Goal: Task Accomplishment & Management: Manage account settings

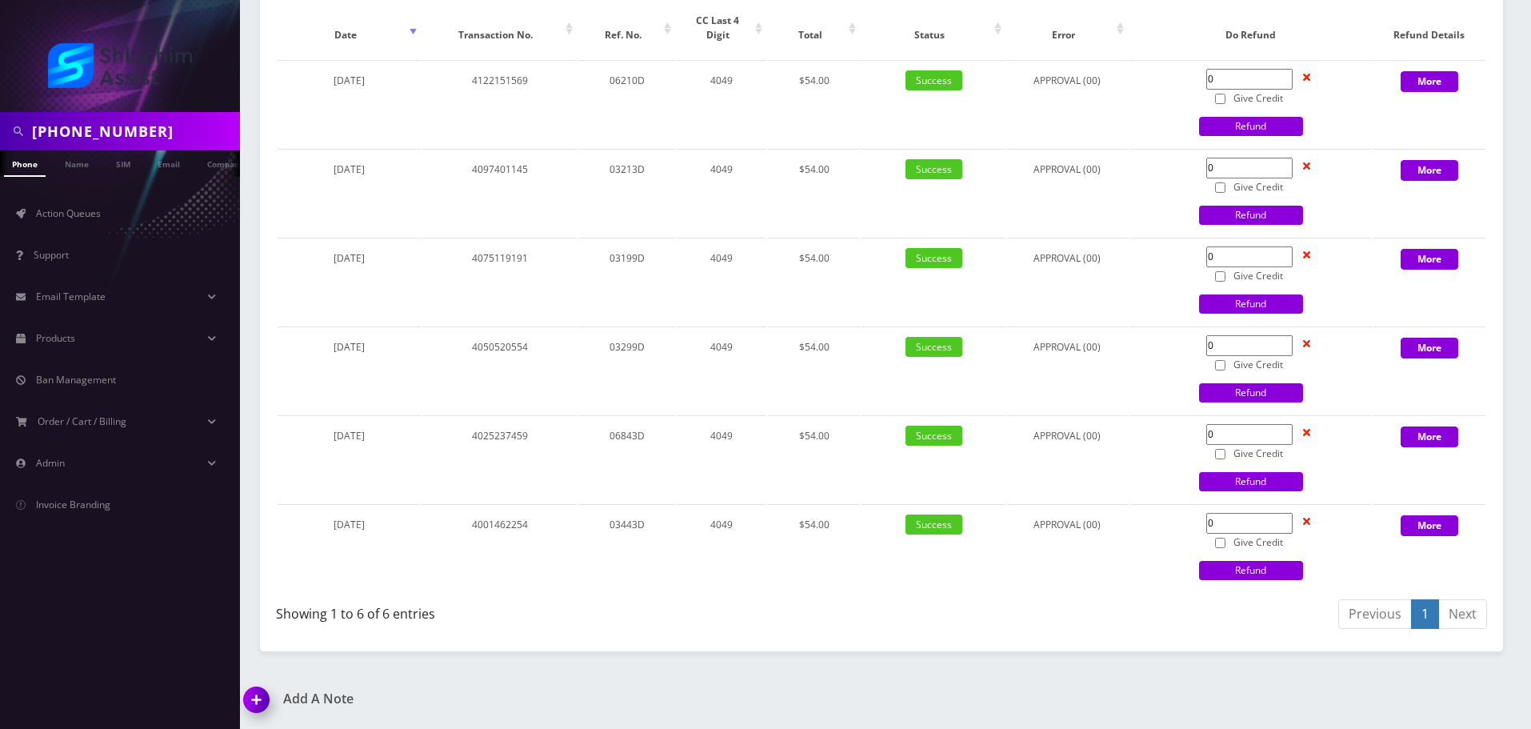
scroll to position [0, 16]
type input "718-755-2613"
click at [87, 205] on link "Action Queues" at bounding box center [120, 214] width 240 height 34
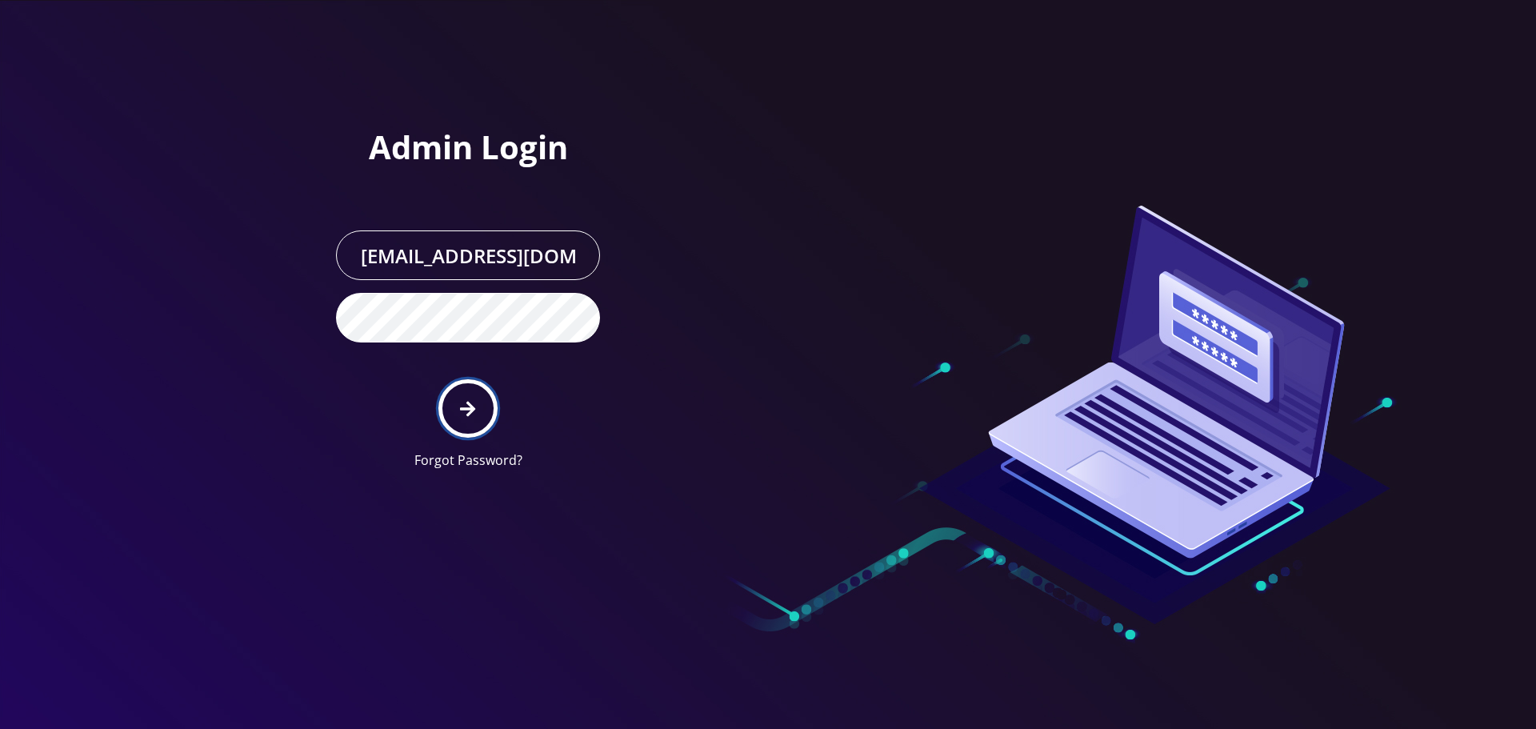
click at [469, 415] on icon "submit" at bounding box center [467, 408] width 15 height 15
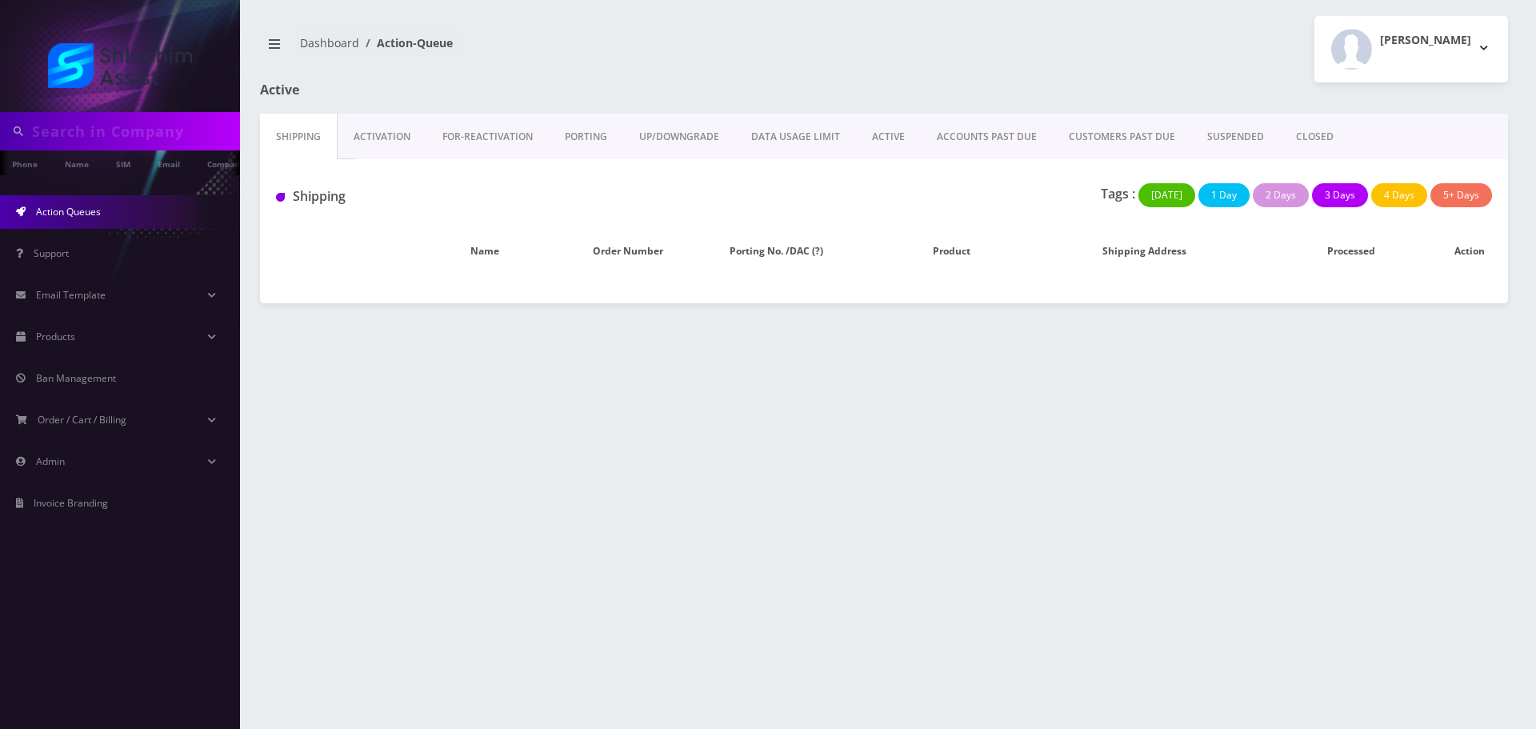
type input "Cheinawolff@gmail.com"
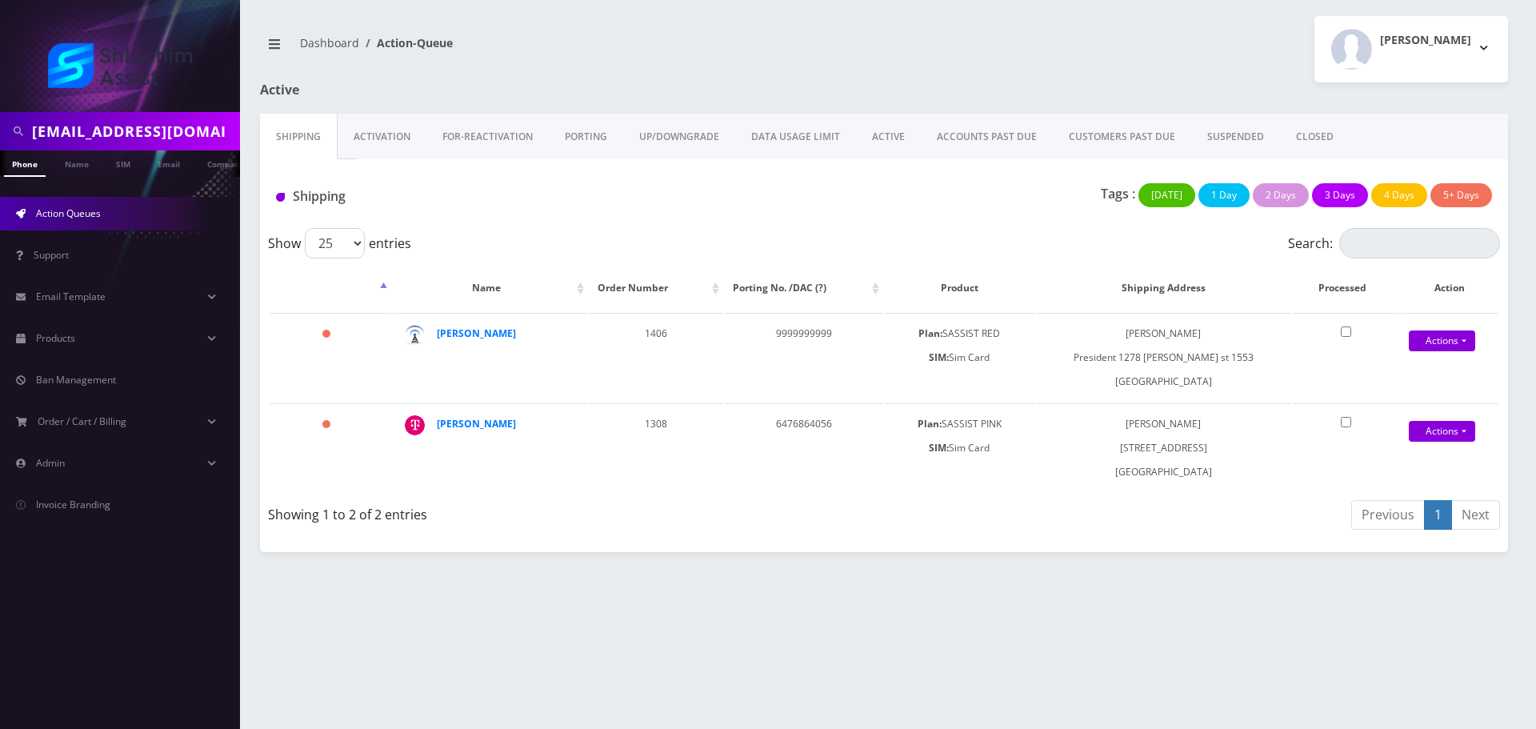
click at [939, 143] on link "ACCOUNTS PAST DUE" at bounding box center [987, 137] width 132 height 46
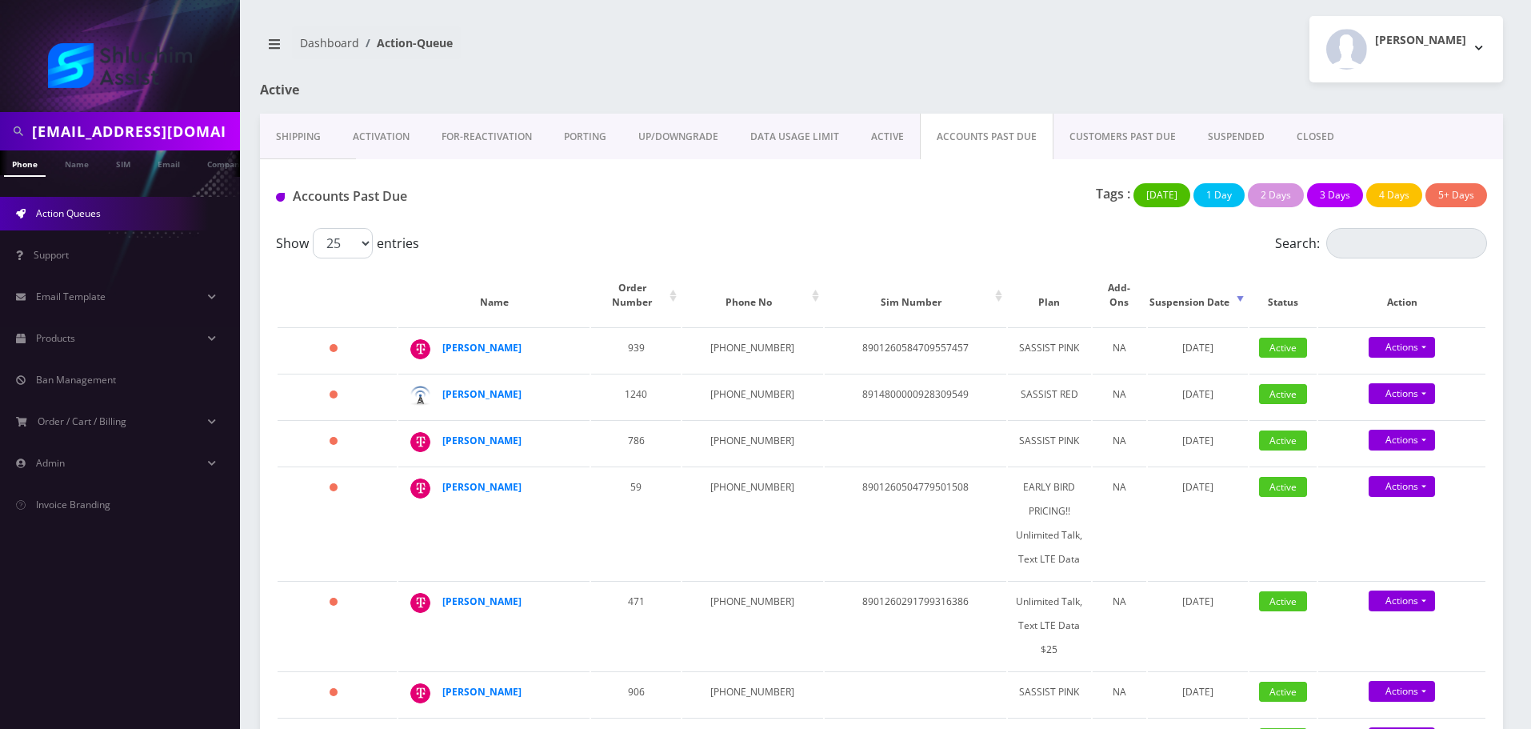
click at [150, 127] on input "Cheinawolff@gmail.com" at bounding box center [134, 131] width 204 height 30
click at [896, 142] on link "ACTIVE" at bounding box center [887, 137] width 65 height 46
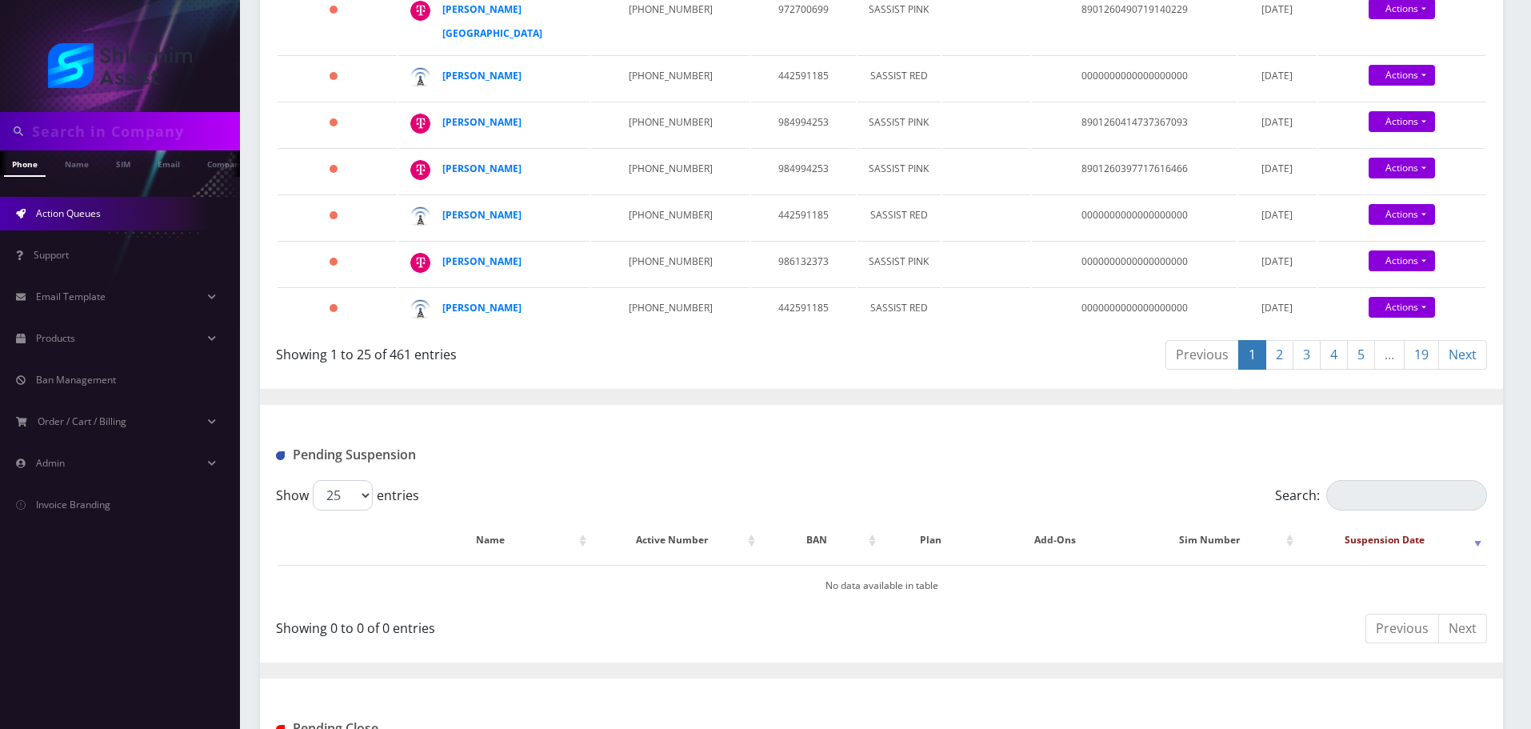
scroll to position [1440, 0]
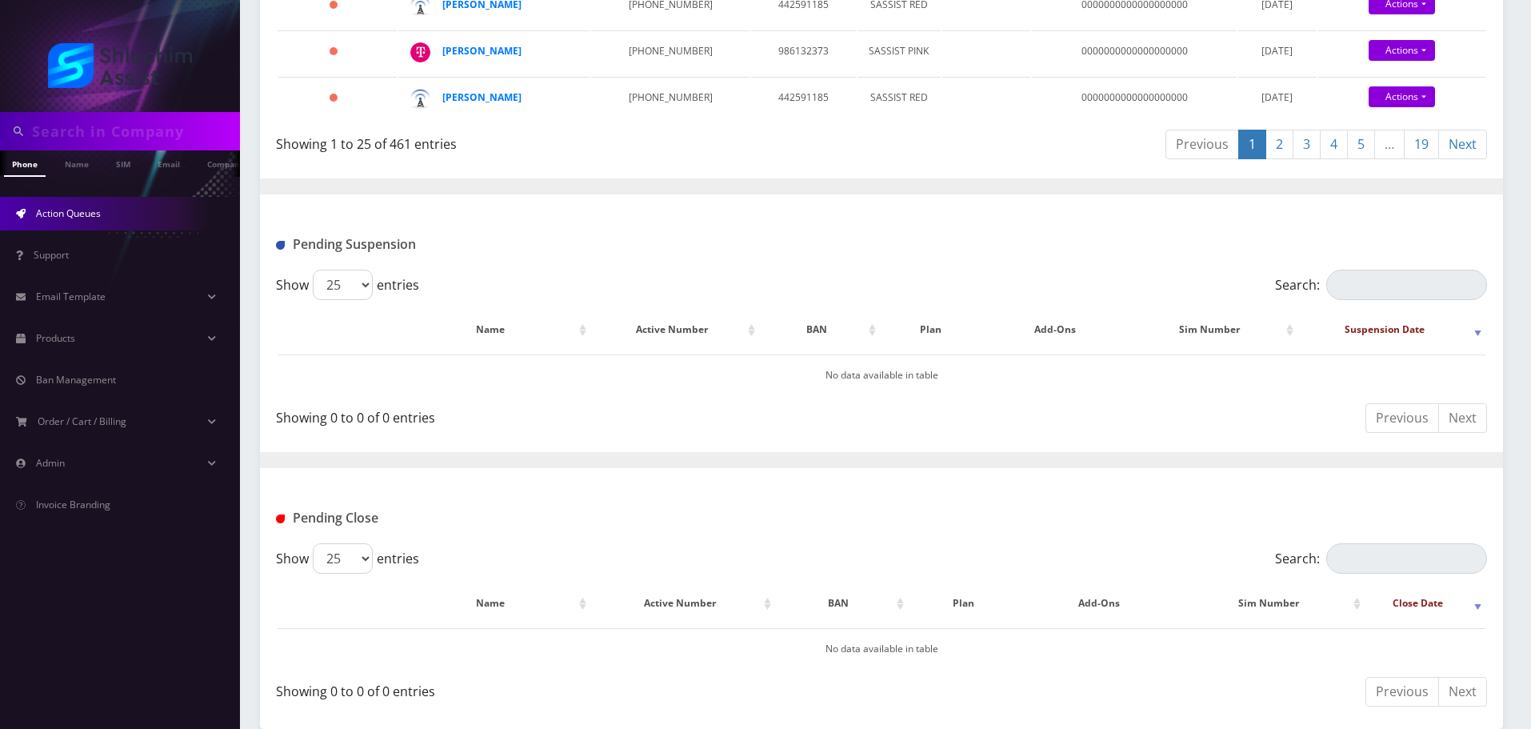
click at [1428, 159] on link "19" at bounding box center [1421, 145] width 35 height 30
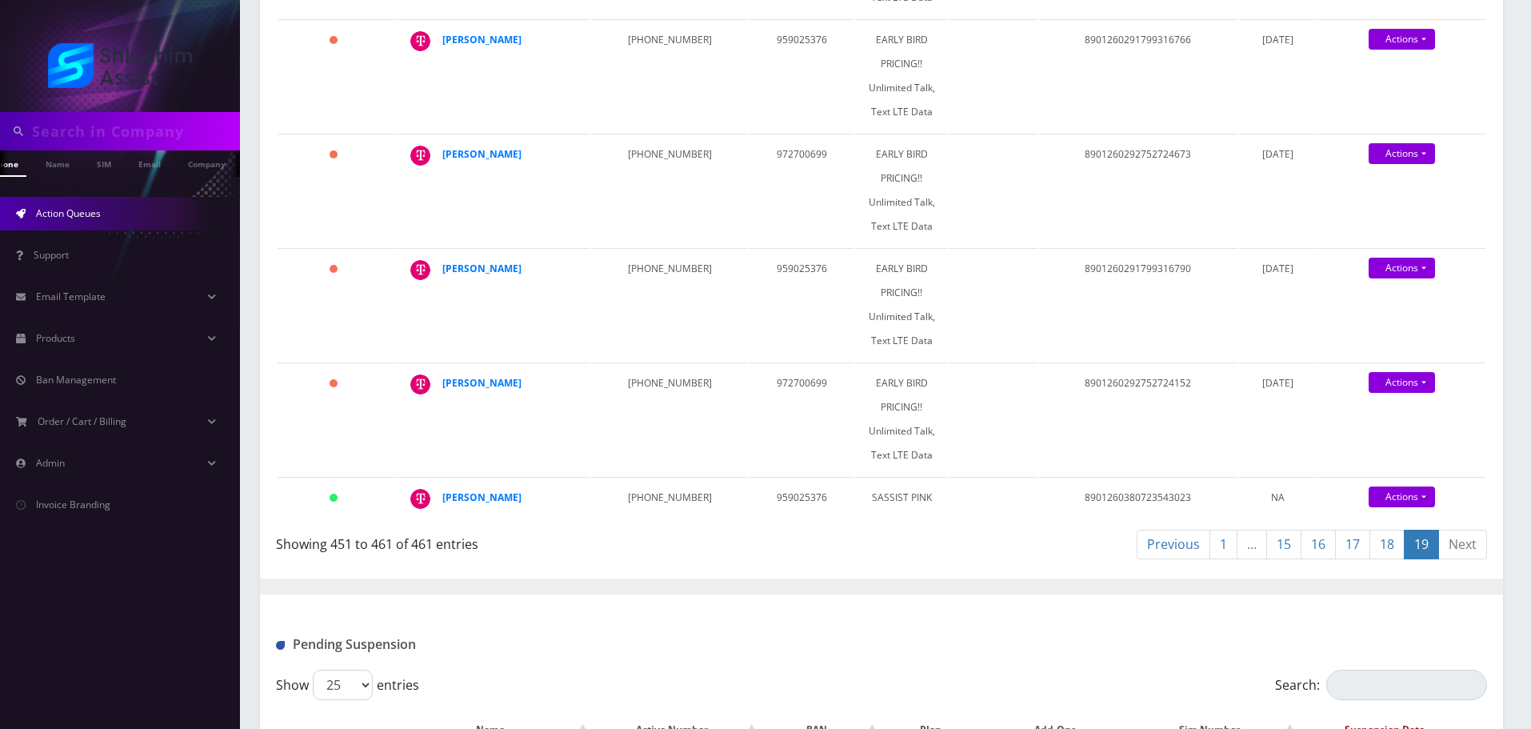
scroll to position [0, 8]
click at [110, 130] on input "text" at bounding box center [134, 131] width 204 height 30
paste input "[PHONE_NUMBER]"
click at [117, 135] on input "[PHONE_NUMBER]" at bounding box center [134, 131] width 204 height 30
type input "6468249397"
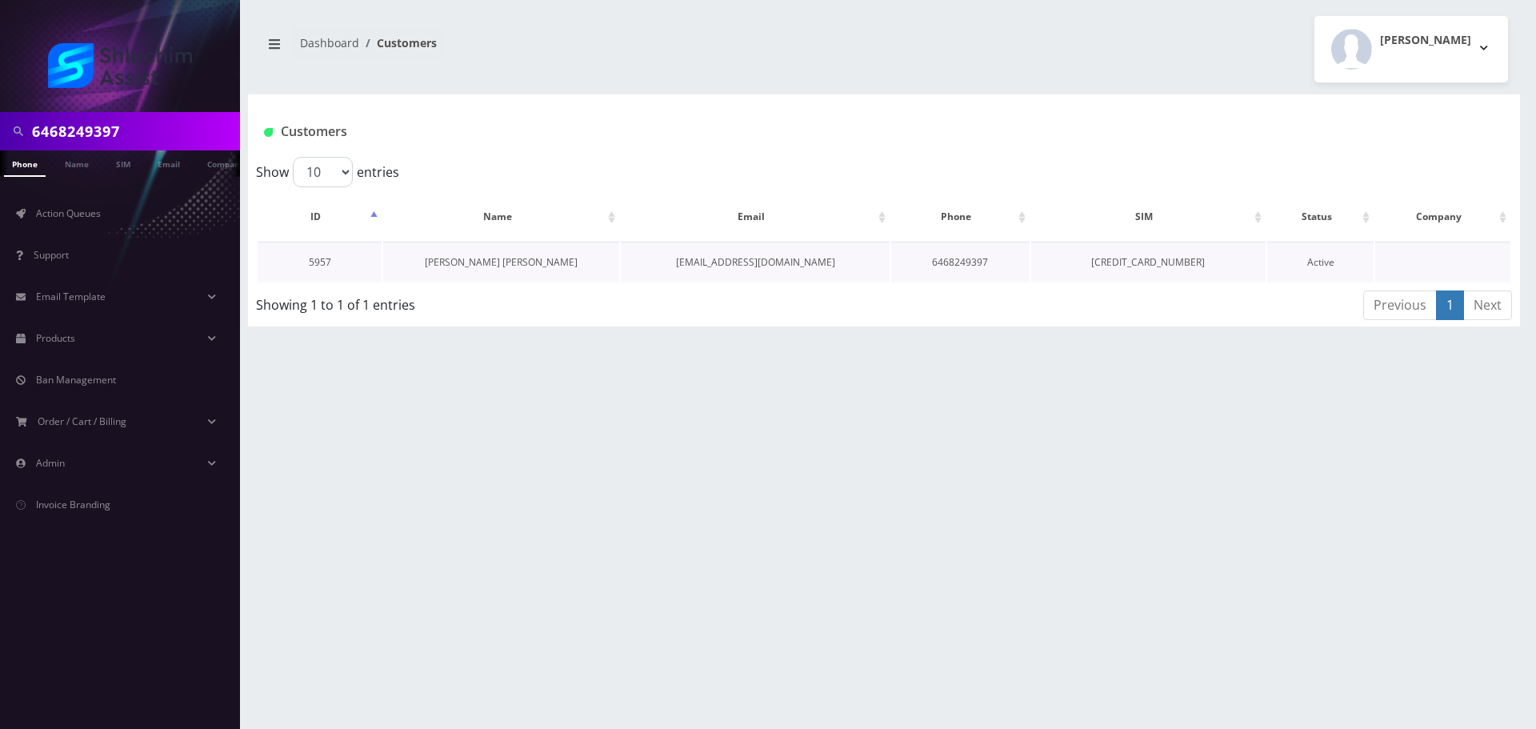
click at [482, 258] on link "[PERSON_NAME] [PERSON_NAME]" at bounding box center [501, 262] width 153 height 14
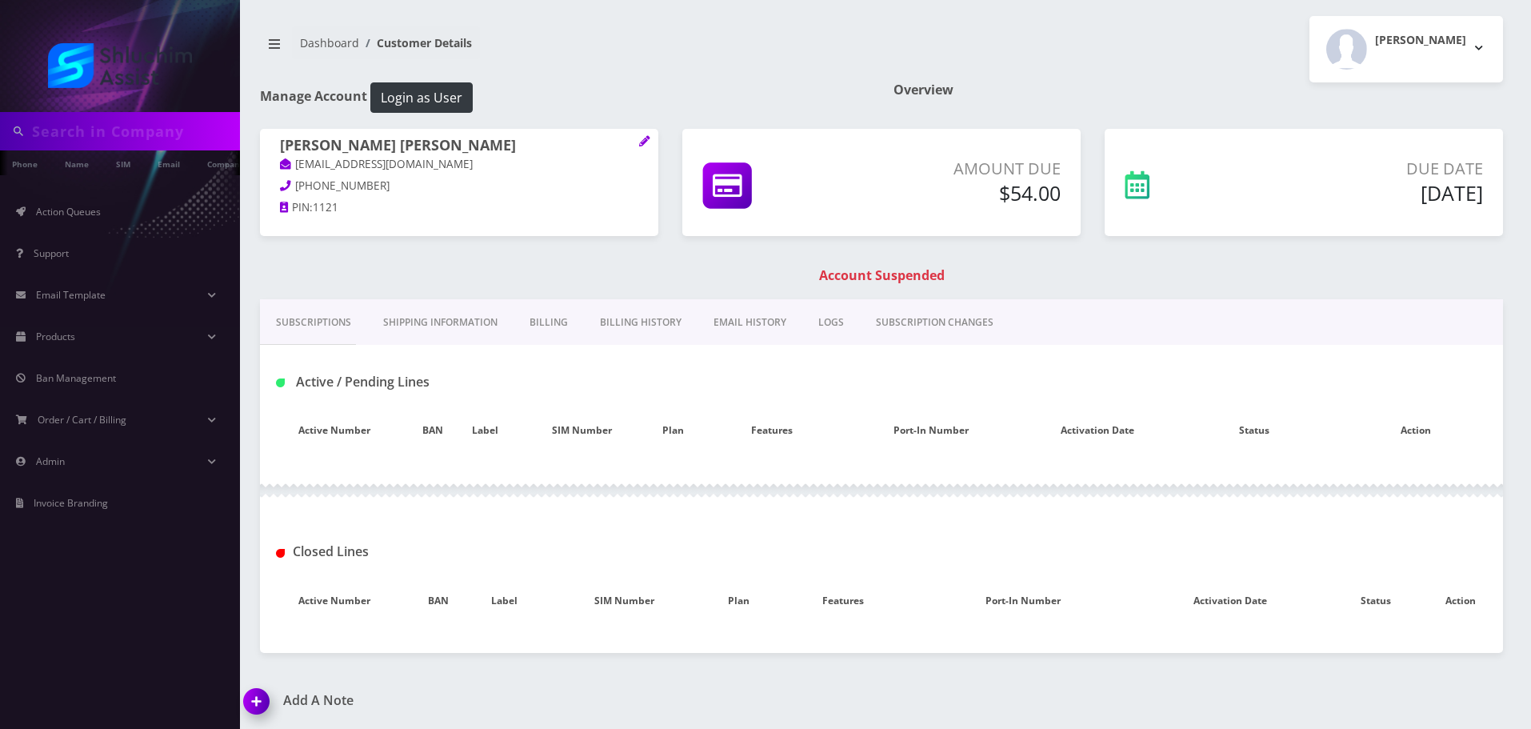
type input "6468249397"
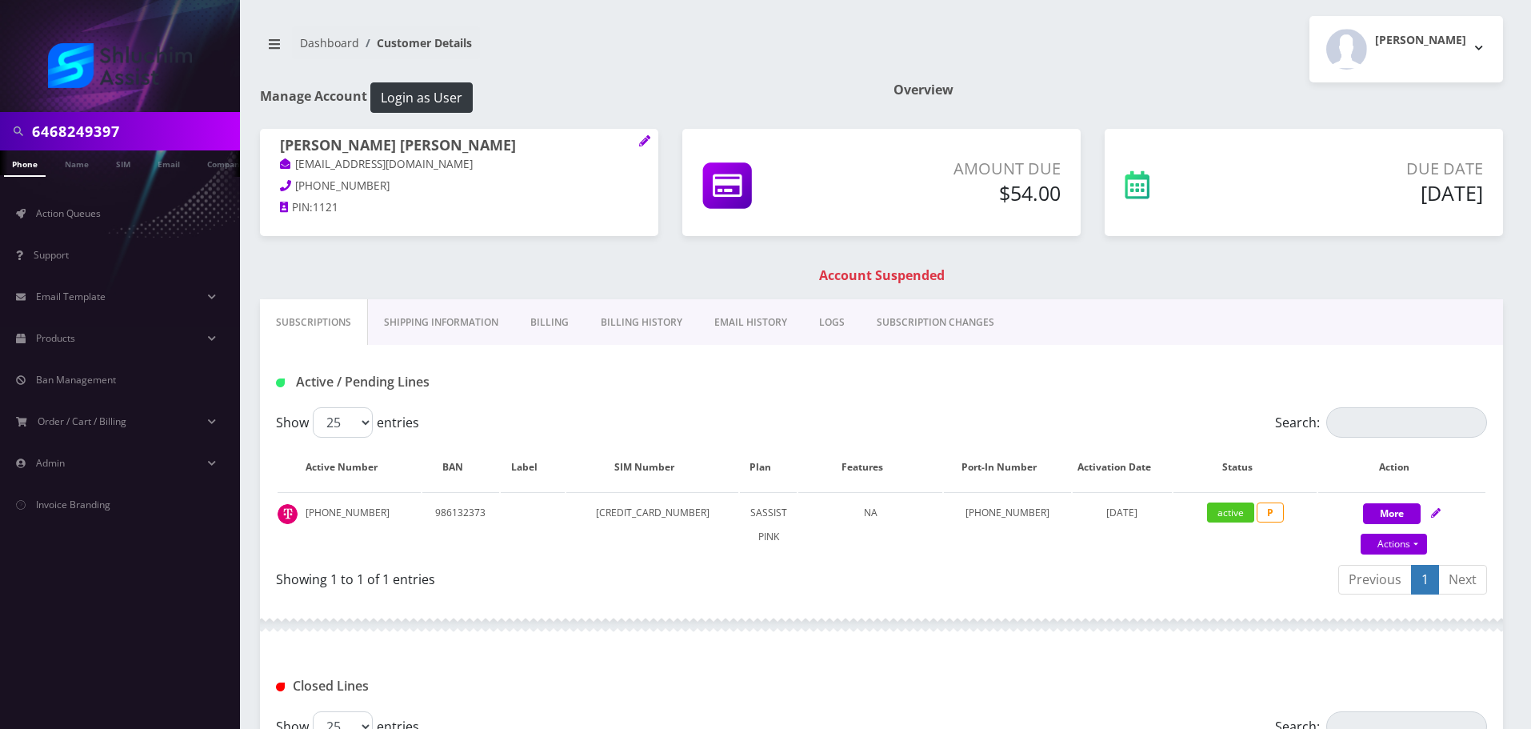
click at [504, 428] on div "Show 25 50 100 250 500 entries" at bounding box center [730, 422] width 909 height 30
click at [606, 330] on link "Billing History" at bounding box center [642, 322] width 114 height 46
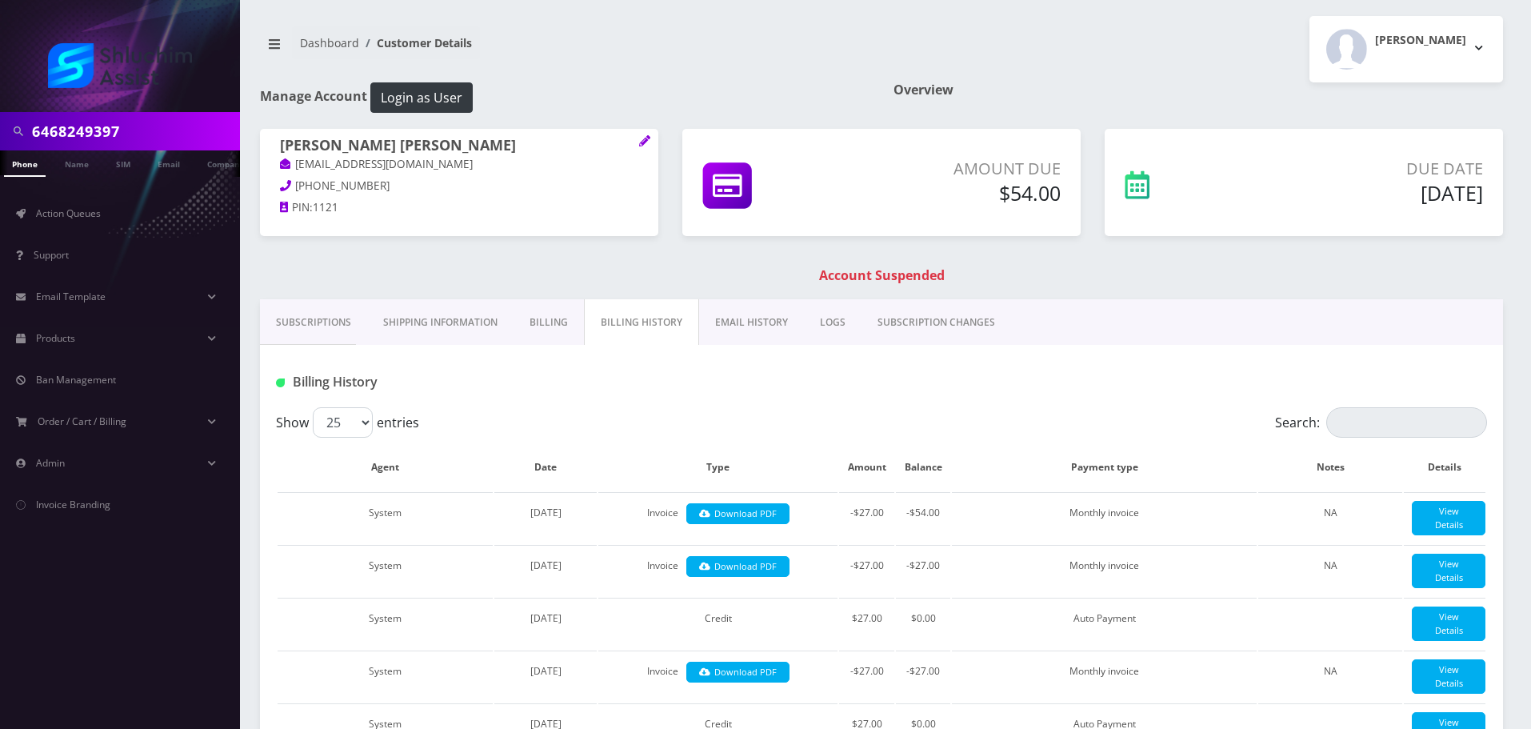
click at [713, 327] on link "EMAIL HISTORY" at bounding box center [751, 322] width 105 height 46
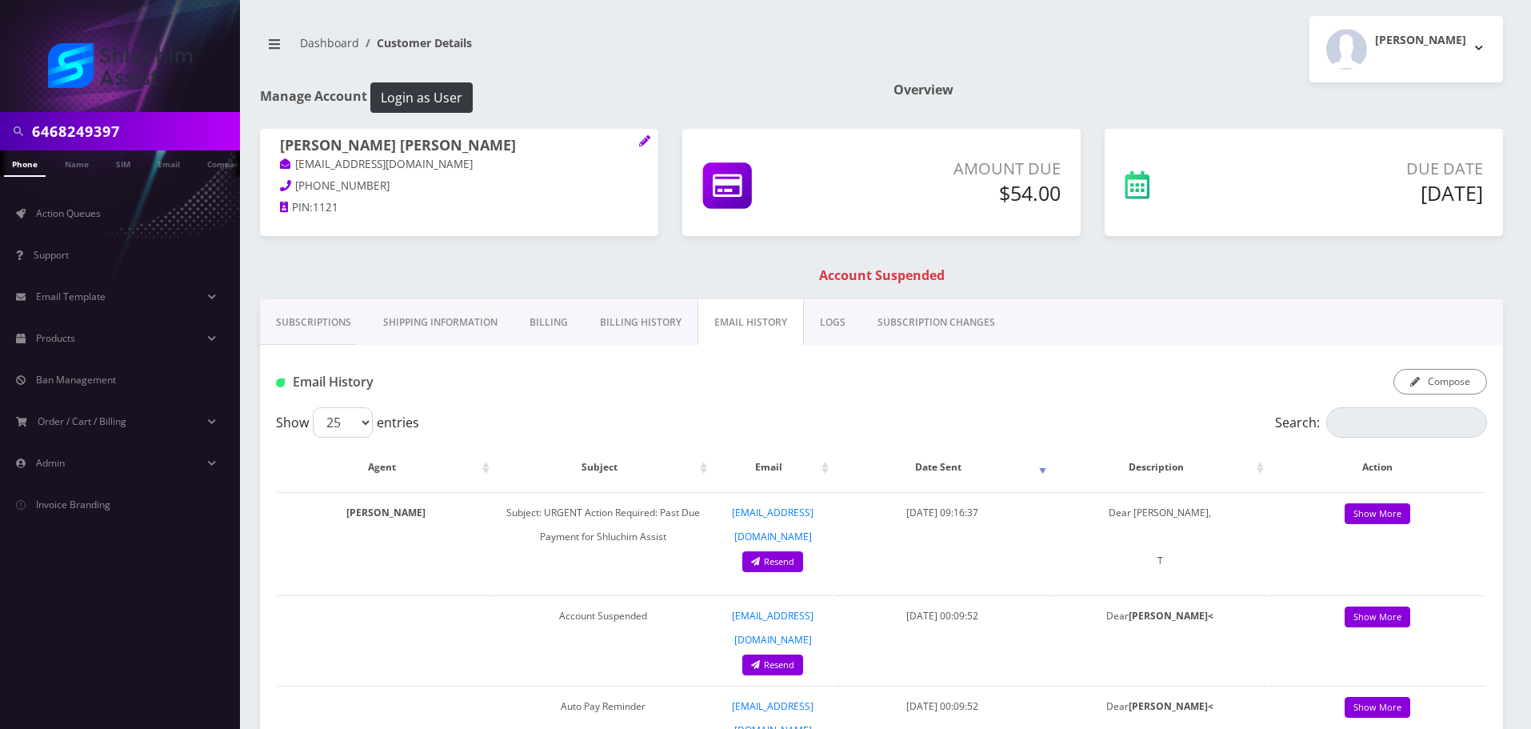
click at [560, 313] on link "Billing" at bounding box center [549, 322] width 70 height 46
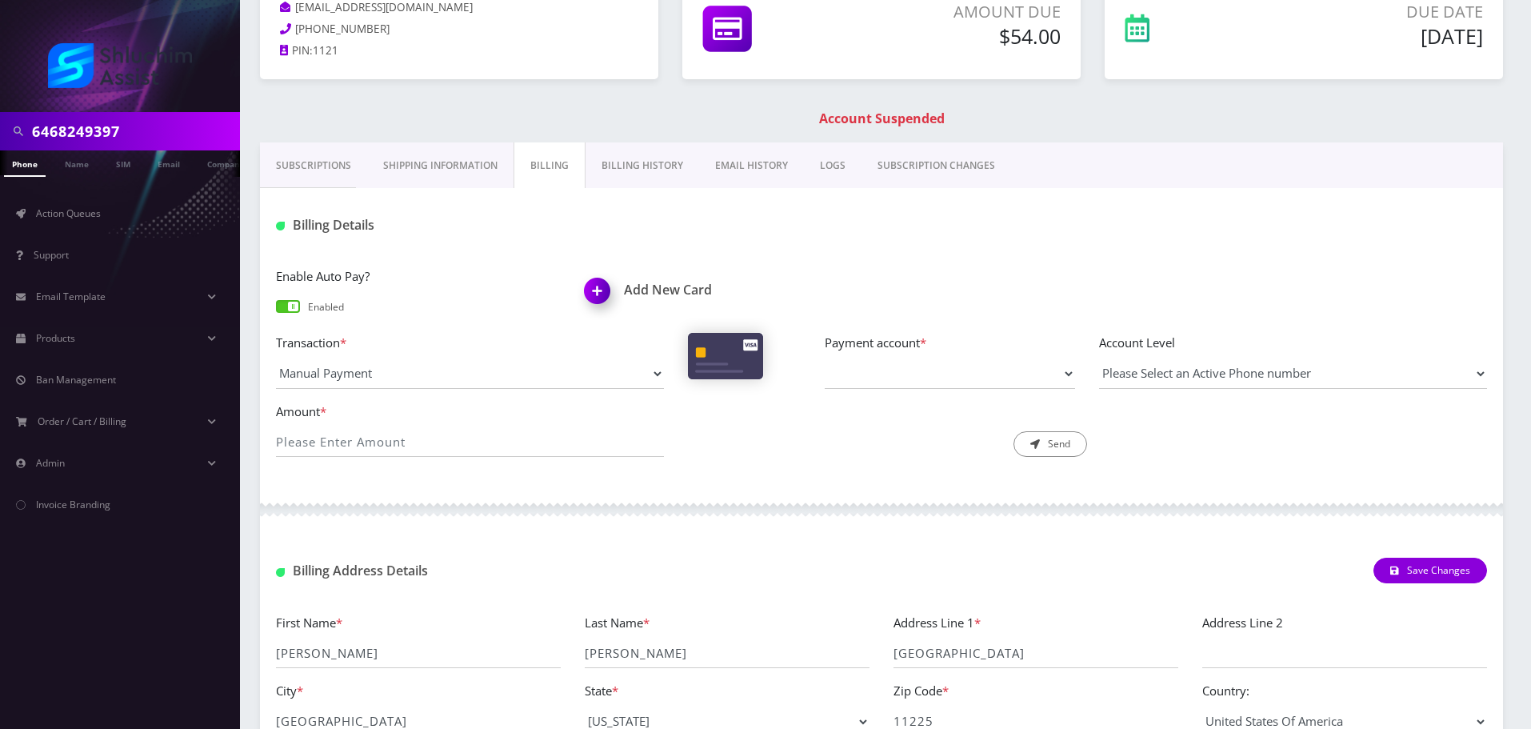
scroll to position [160, 0]
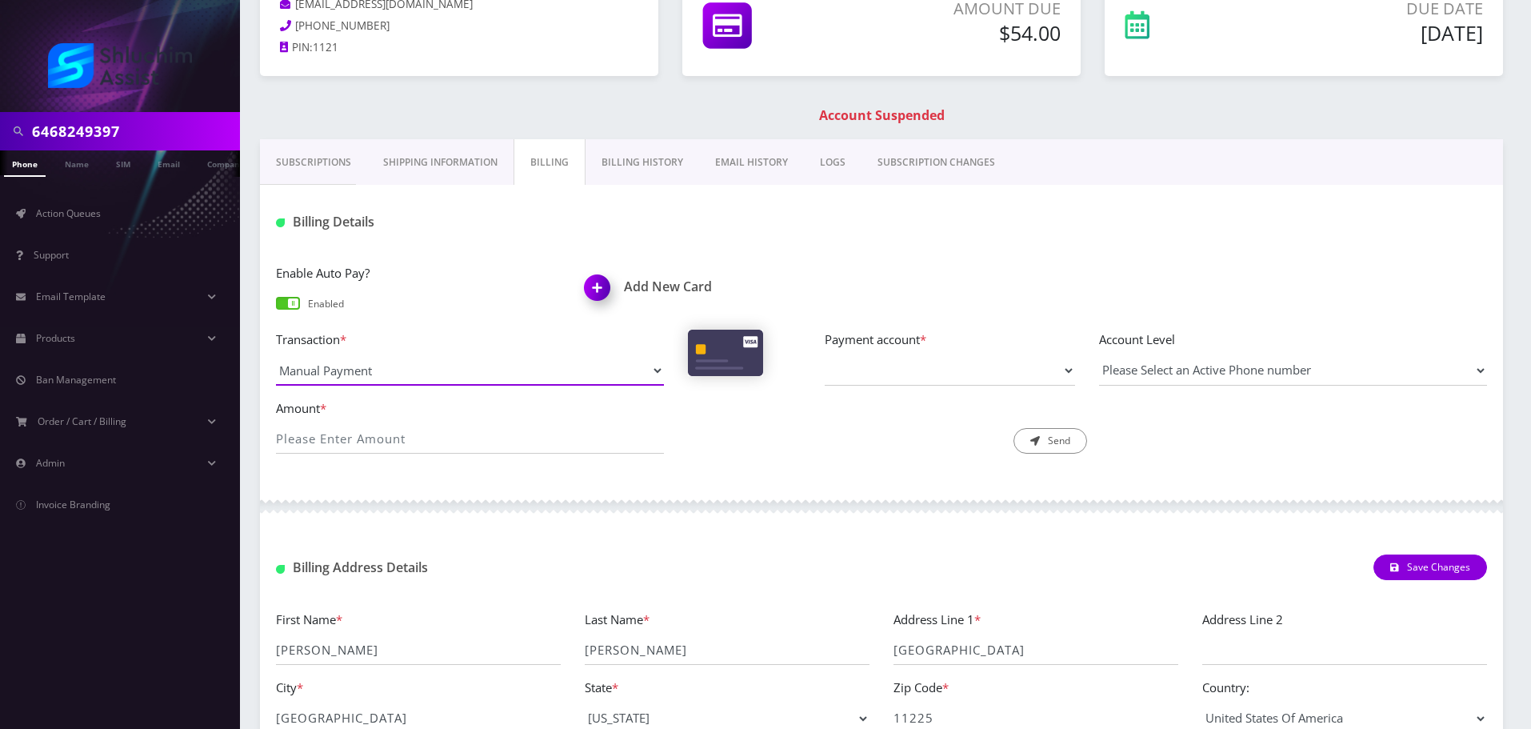
click at [538, 374] on select "Manual Payment Custom Charge Manual Credit Custom Invoice" at bounding box center [470, 370] width 388 height 30
select select "Manual Credit"
click at [276, 355] on select "Manual Payment Custom Charge Manual Credit Custom Invoice" at bounding box center [470, 370] width 388 height 30
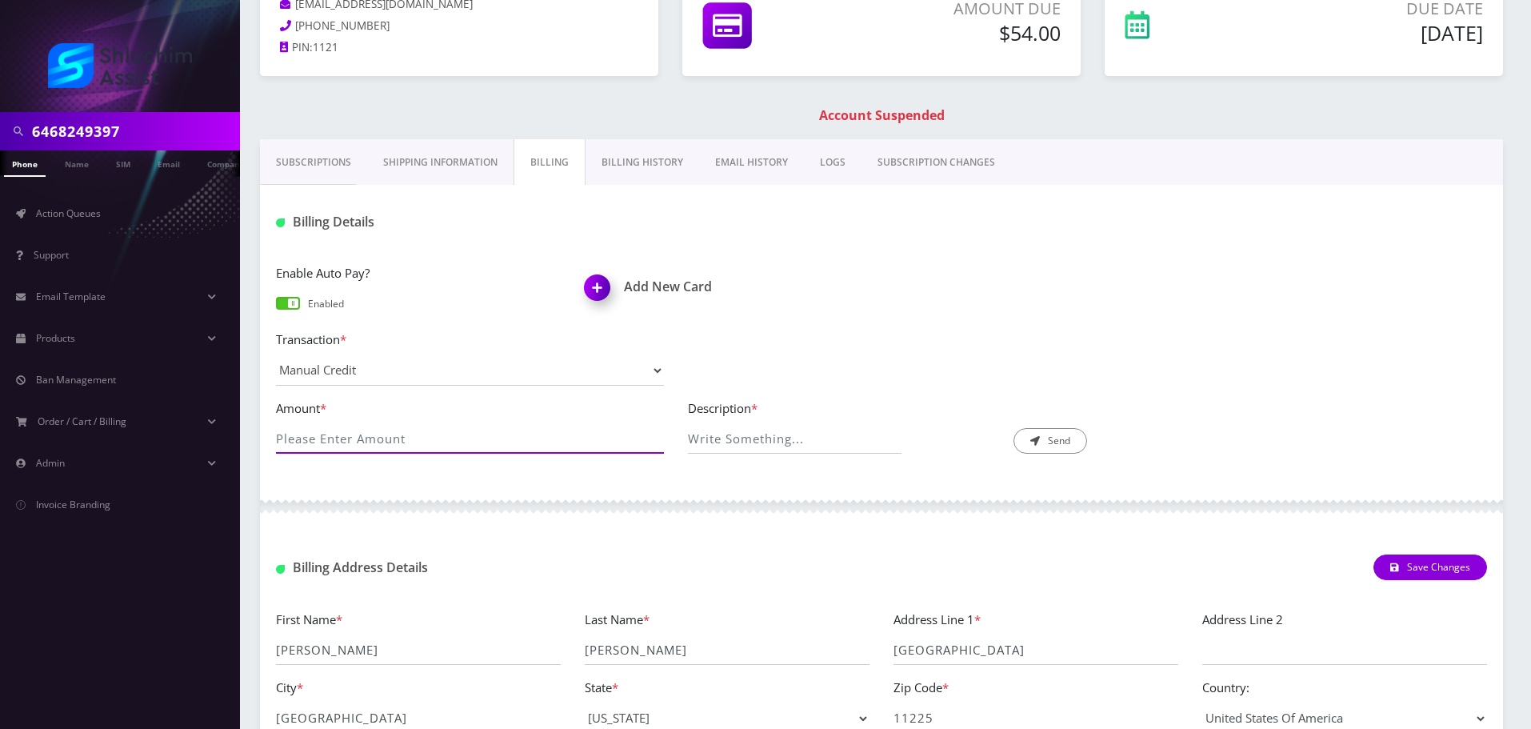
click at [482, 440] on input "Amount *" at bounding box center [470, 438] width 388 height 30
type input "54"
click at [889, 393] on div "Transaction * Manual Payment Custom Charge Manual Credit Custom Invoice Payment…" at bounding box center [881, 364] width 1235 height 69
click at [889, 394] on div "Transaction * Manual Payment Custom Charge Manual Credit Custom Invoice Payment…" at bounding box center [881, 364] width 1235 height 69
click at [807, 441] on input "Description *" at bounding box center [795, 438] width 214 height 30
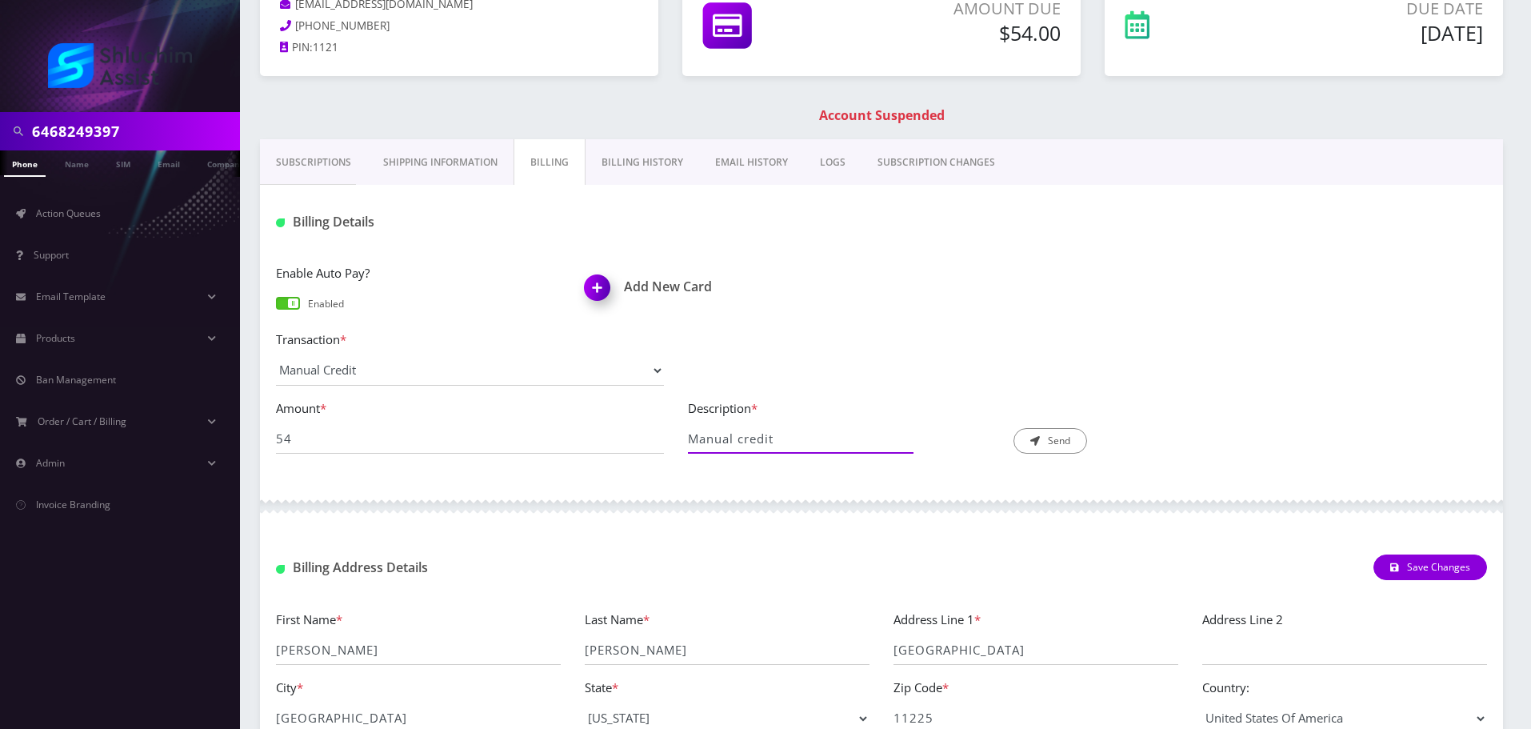
type input "Manual credit payment issue"
click at [946, 399] on label "Description *" at bounding box center [882, 408] width 388 height 18
click at [903, 423] on input "Manual credit payment issue" at bounding box center [795, 438] width 214 height 30
click at [418, 437] on input "54" at bounding box center [470, 438] width 388 height 30
type input "54.00"
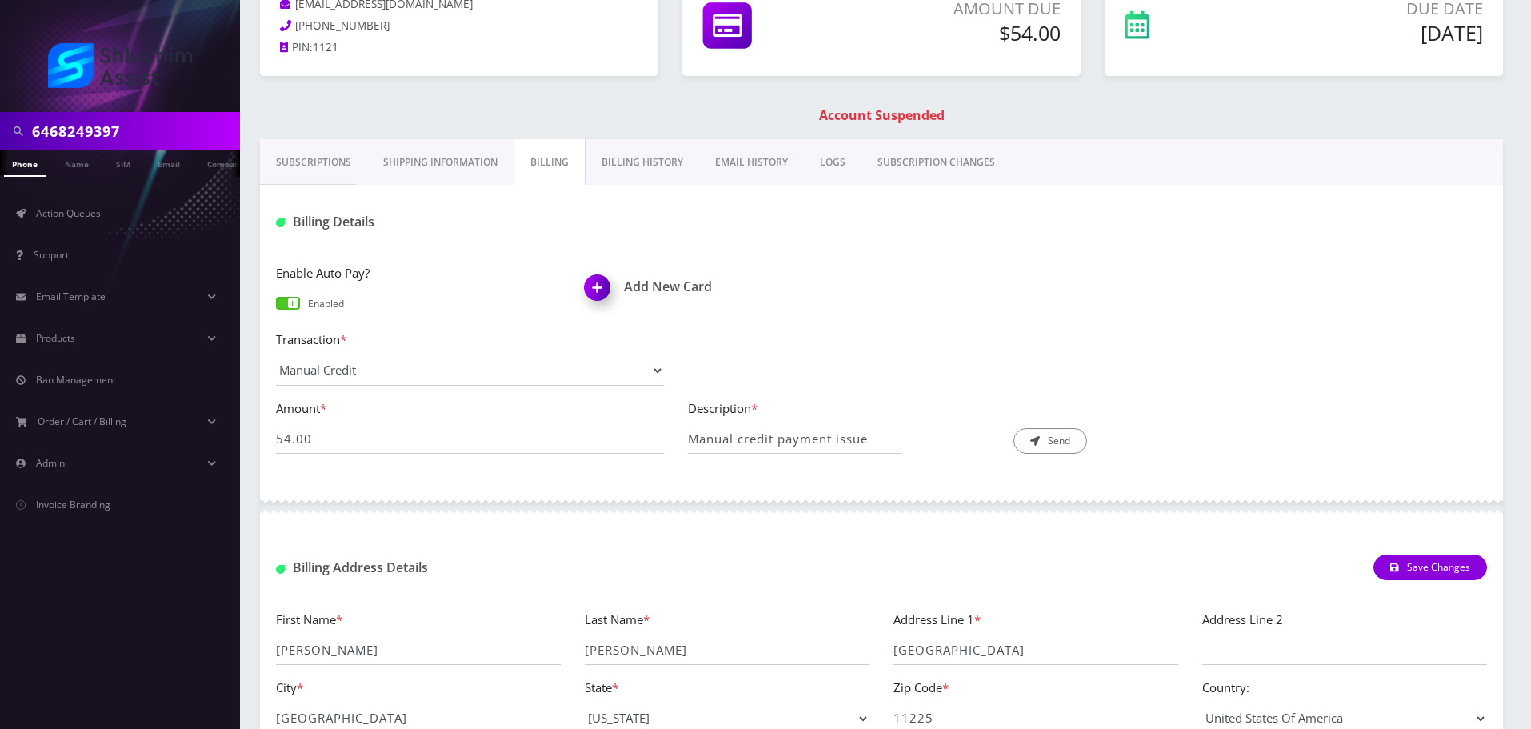
click at [883, 357] on div "Transaction * Manual Payment Custom Charge Manual Credit Custom Invoice Payment…" at bounding box center [881, 364] width 1235 height 69
click at [1042, 445] on button "Send" at bounding box center [1051, 441] width 74 height 26
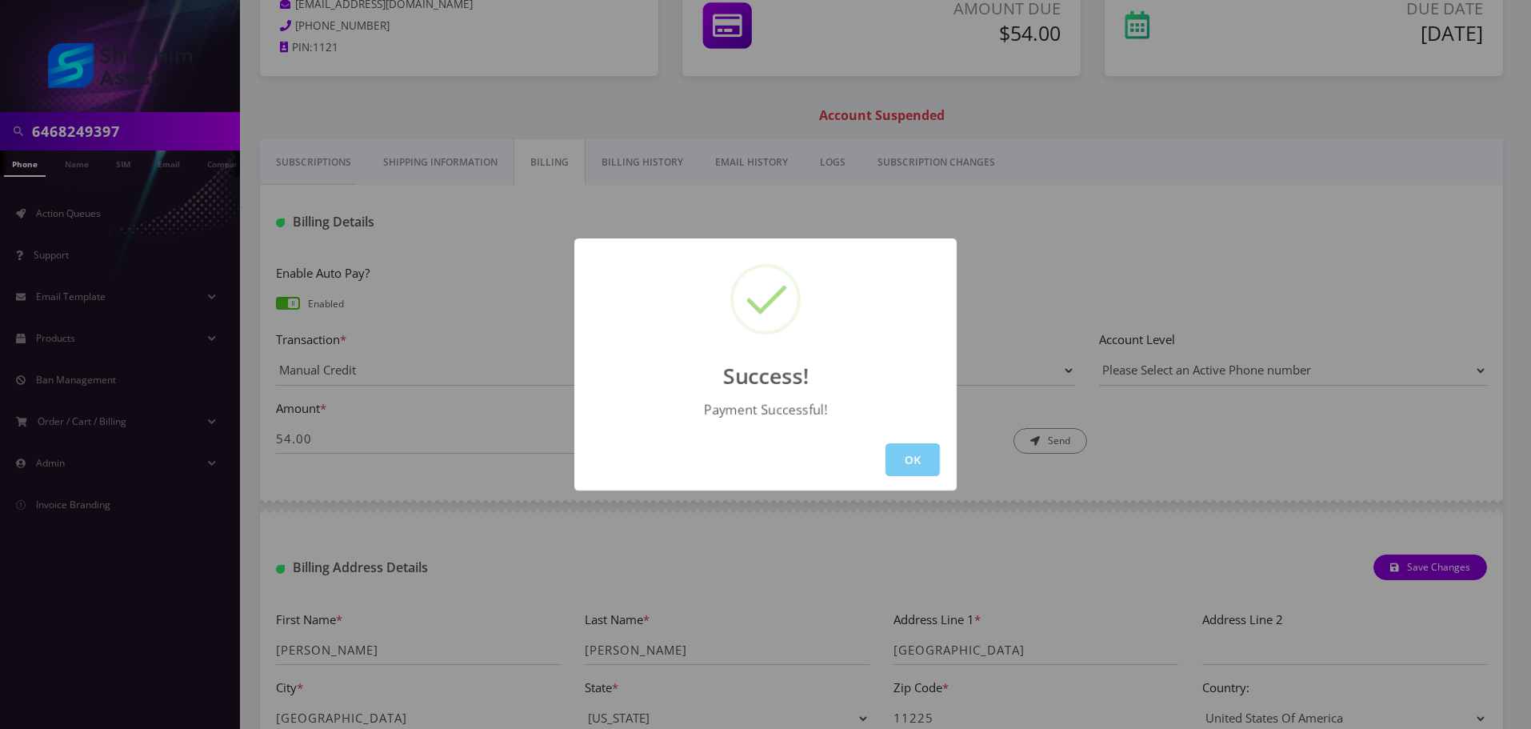
click at [921, 465] on button "OK" at bounding box center [913, 459] width 54 height 33
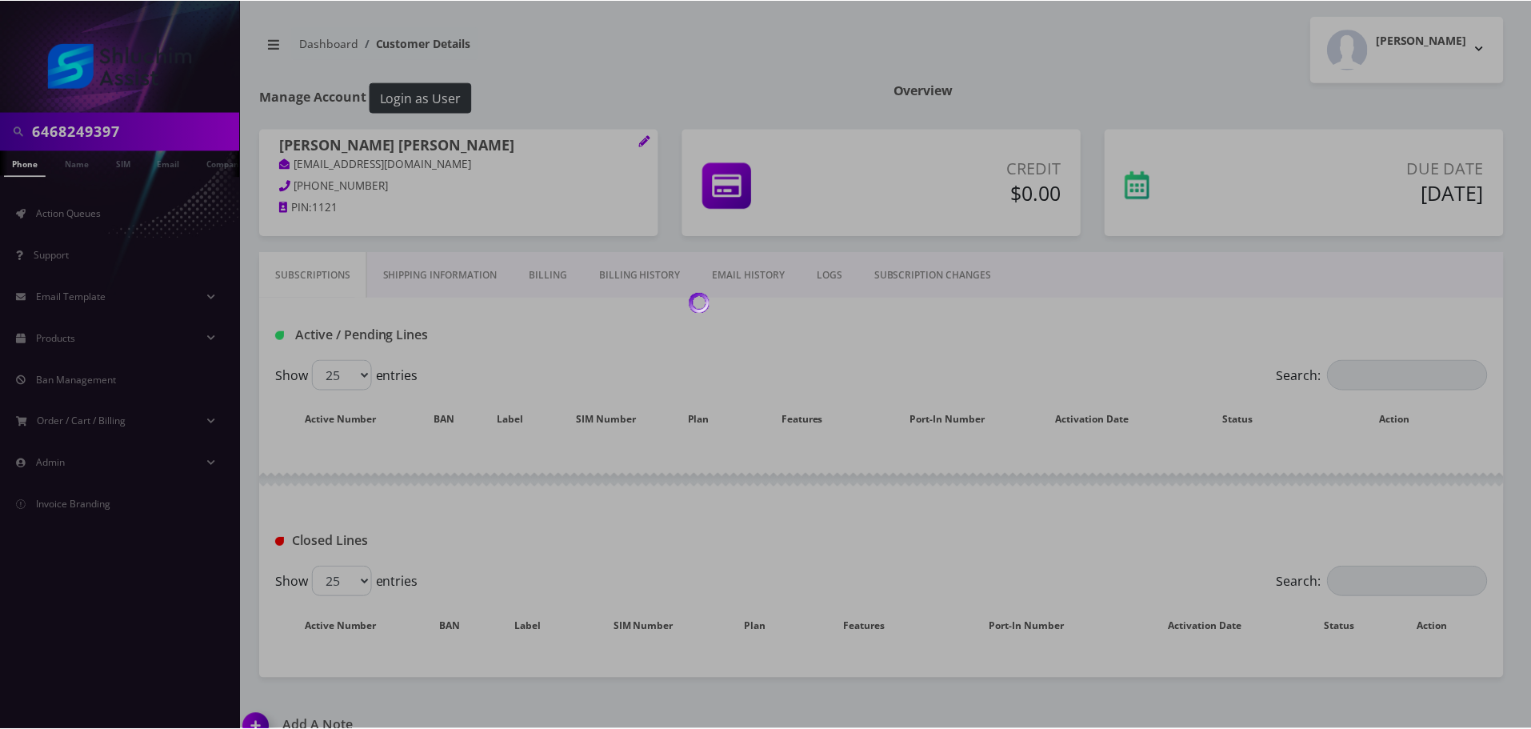
scroll to position [27, 0]
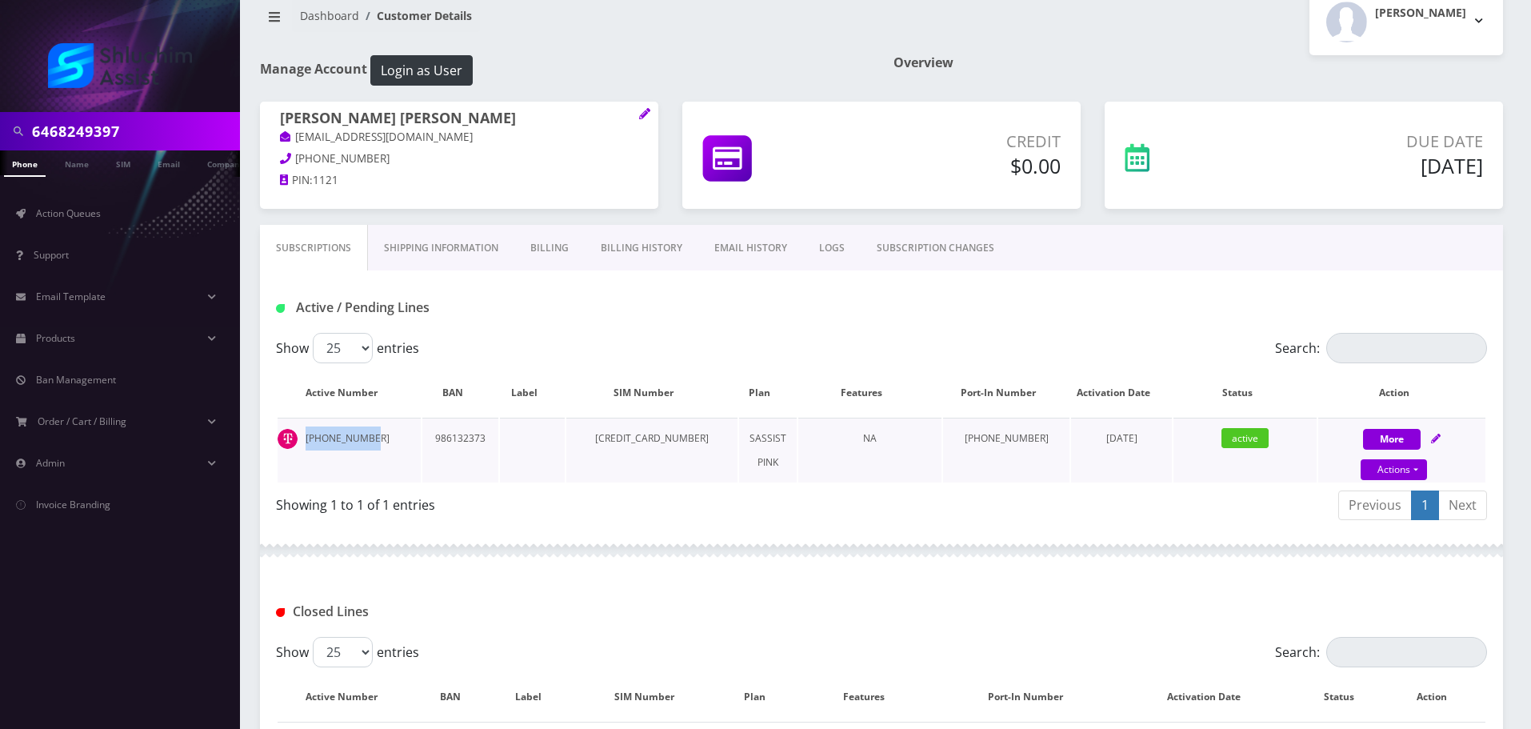
drag, startPoint x: 380, startPoint y: 440, endPoint x: 302, endPoint y: 440, distance: 77.6
click at [302, 440] on td "[PHONE_NUMBER]" at bounding box center [349, 450] width 143 height 65
copy td "[PHONE_NUMBER]"
click at [385, 438] on td "[PHONE_NUMBER]" at bounding box center [349, 450] width 143 height 65
drag, startPoint x: 386, startPoint y: 436, endPoint x: 302, endPoint y: 438, distance: 84.8
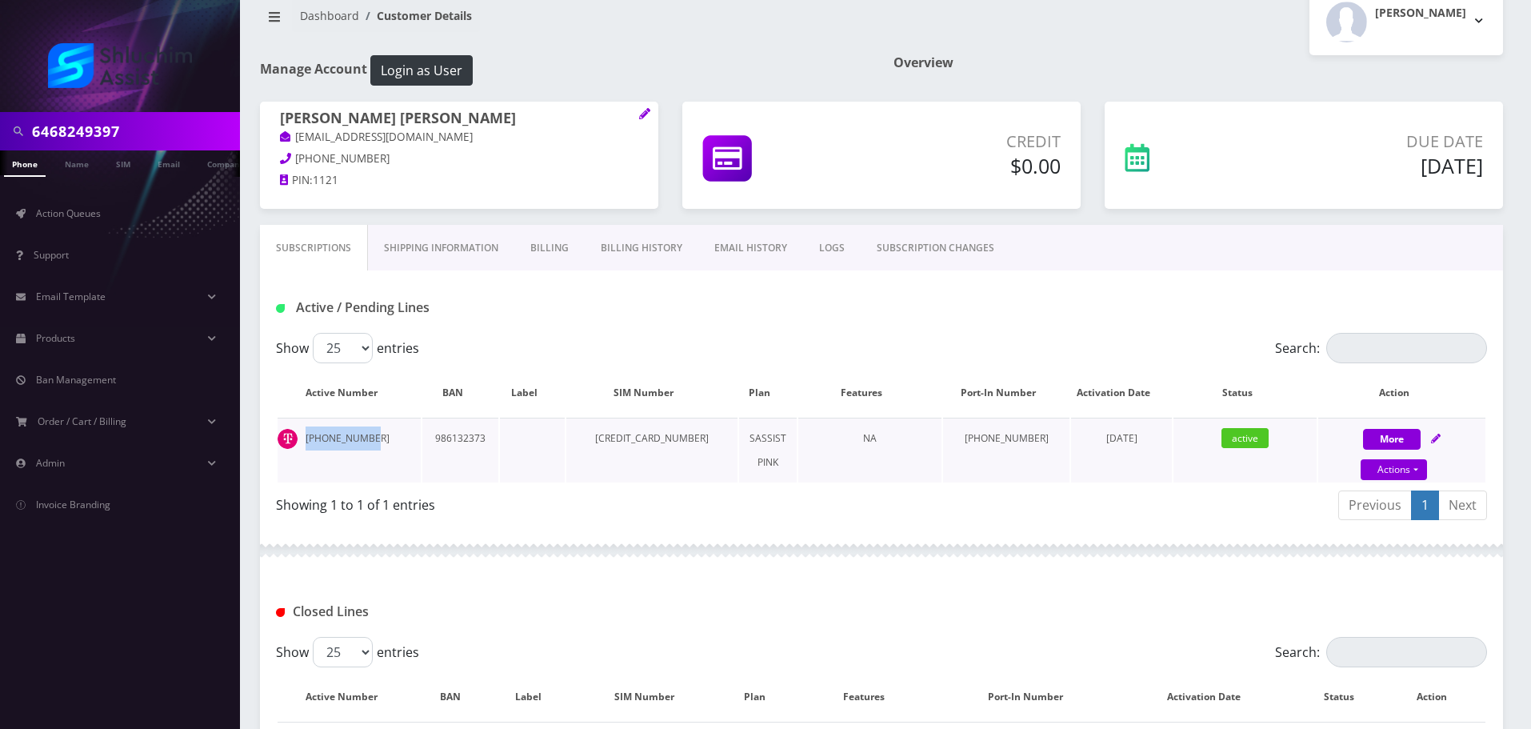
click at [302, 438] on td "[PHONE_NUMBER]" at bounding box center [349, 450] width 143 height 65
copy td "[PHONE_NUMBER]"
click at [532, 252] on link "Billing" at bounding box center [549, 248] width 70 height 46
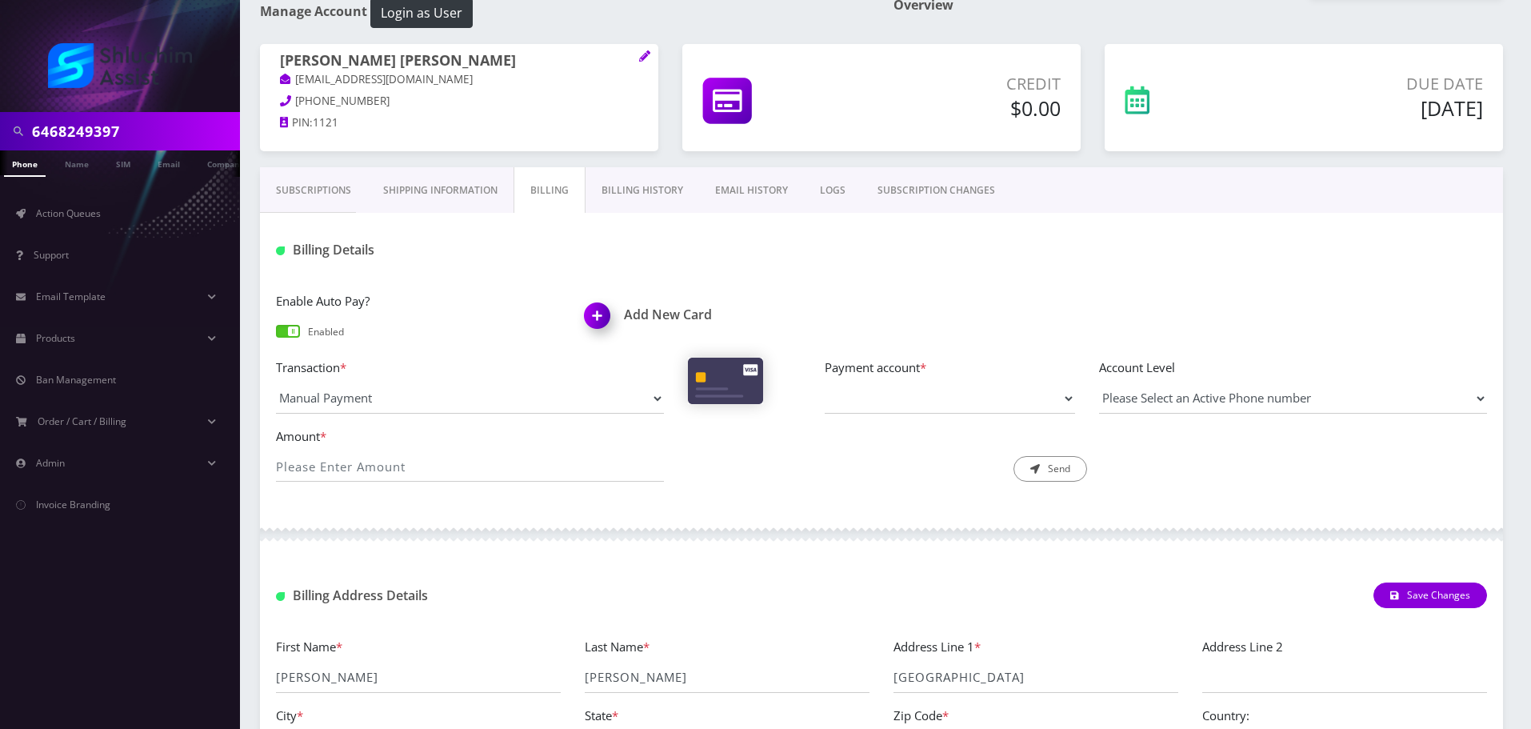
scroll to position [239, 0]
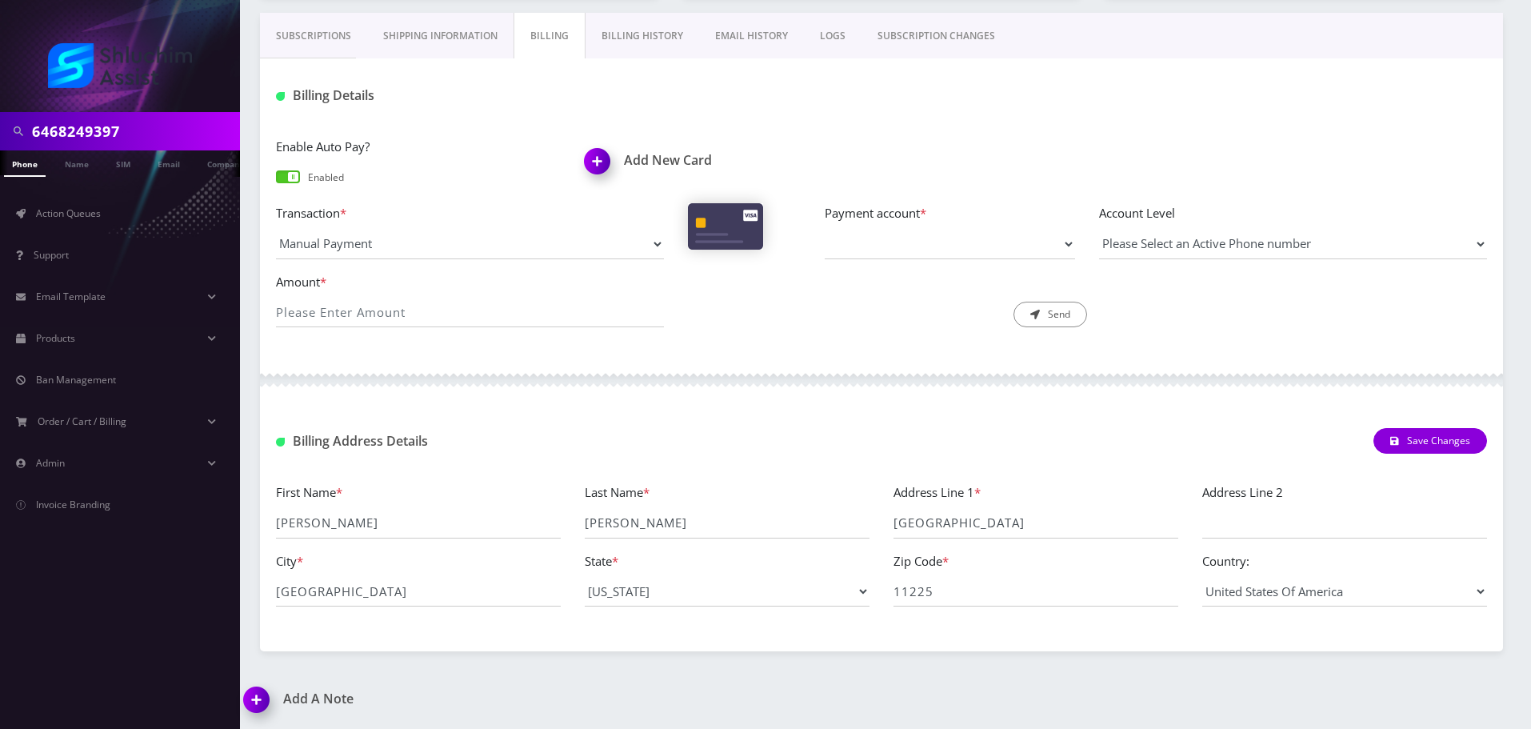
click at [626, 47] on link "Billing History" at bounding box center [643, 36] width 114 height 46
